Goal: Communication & Community: Participate in discussion

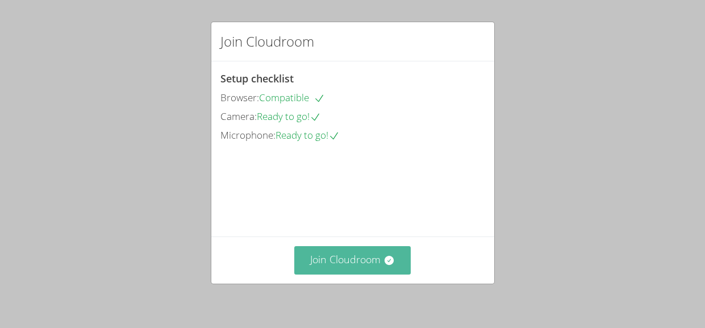
click at [382, 268] on button "Join Cloudroom" at bounding box center [352, 260] width 116 height 28
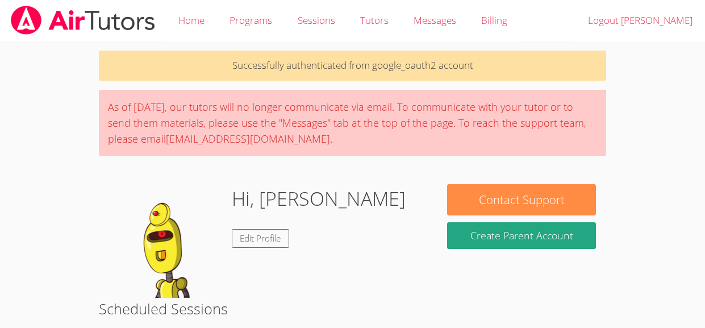
scroll to position [186, 0]
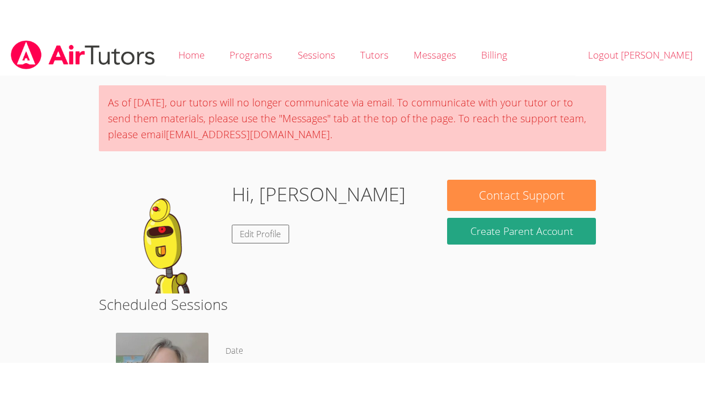
scroll to position [147, 0]
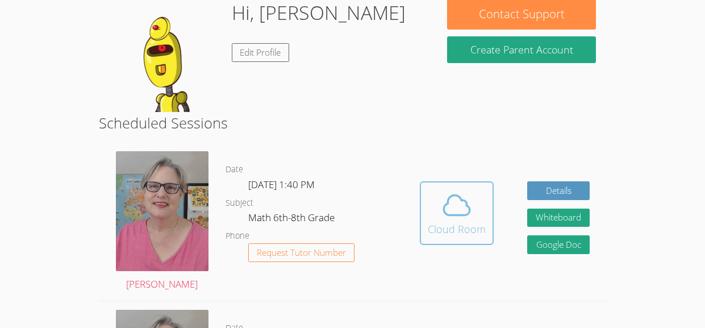
click at [459, 228] on div "Cloud Room" at bounding box center [457, 229] width 58 height 16
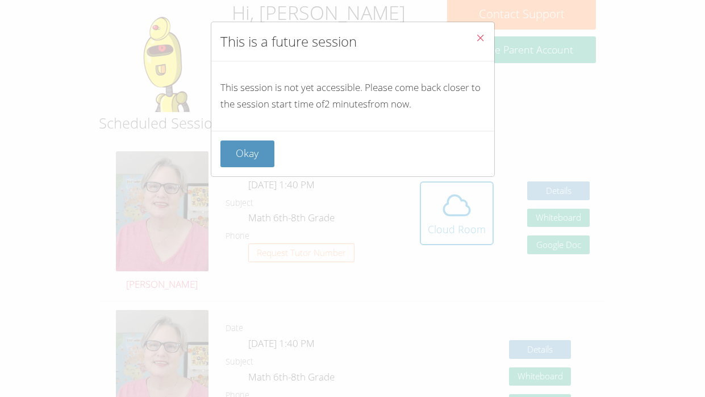
click at [480, 41] on icon "Close" at bounding box center [481, 38] width 10 height 10
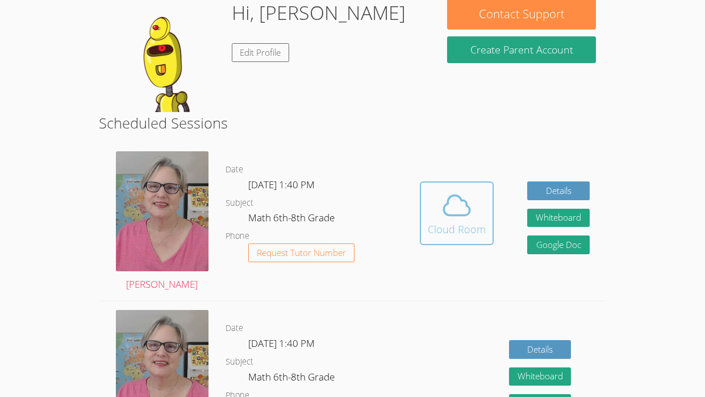
click at [468, 234] on div "Cloud Room" at bounding box center [457, 229] width 58 height 16
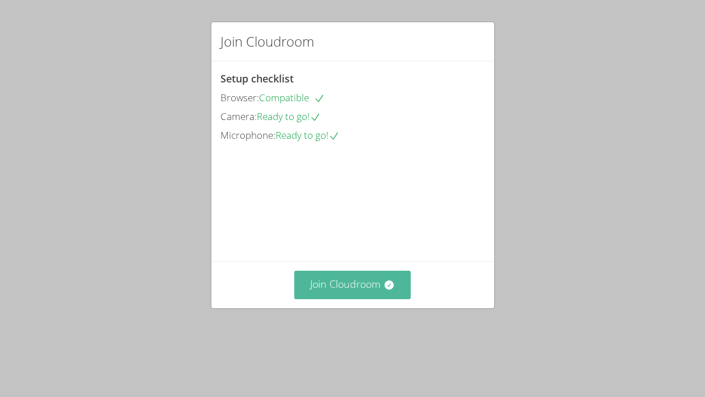
click at [387, 290] on icon at bounding box center [389, 284] width 11 height 11
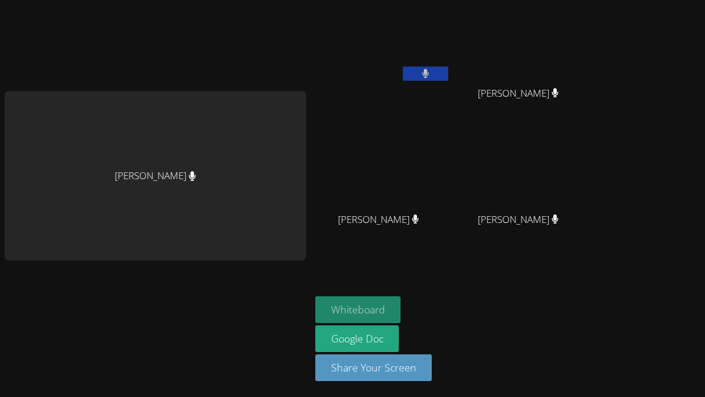
click at [355, 314] on button "Whiteboard" at bounding box center [358, 309] width 86 height 27
click at [424, 74] on icon at bounding box center [425, 74] width 7 height 10
click at [424, 74] on icon at bounding box center [425, 74] width 12 height 10
click at [424, 74] on icon at bounding box center [425, 74] width 7 height 10
click at [420, 76] on icon at bounding box center [425, 74] width 12 height 10
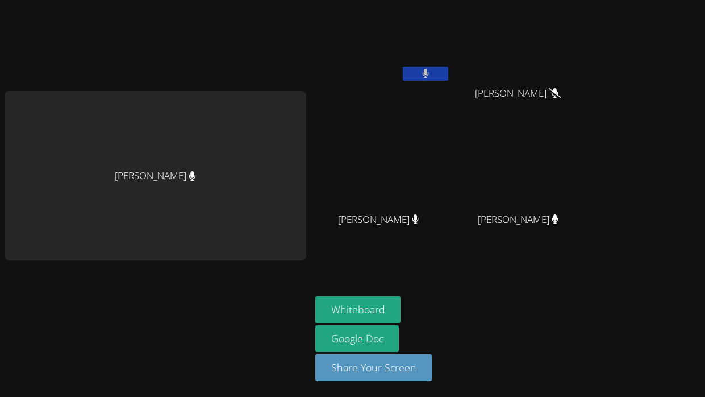
click at [422, 74] on icon at bounding box center [425, 74] width 7 height 10
